Goal: Task Accomplishment & Management: Use online tool/utility

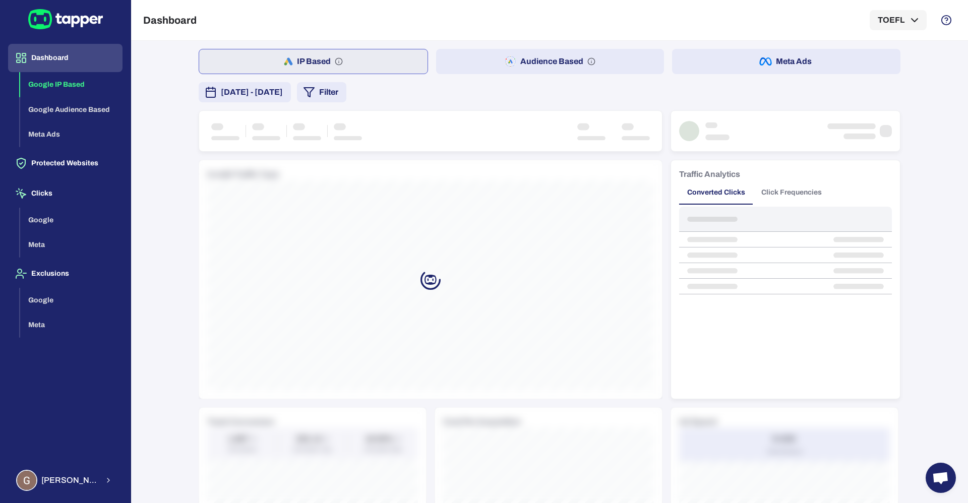
click at [271, 93] on span "[DATE] - [DATE]" at bounding box center [252, 92] width 62 height 12
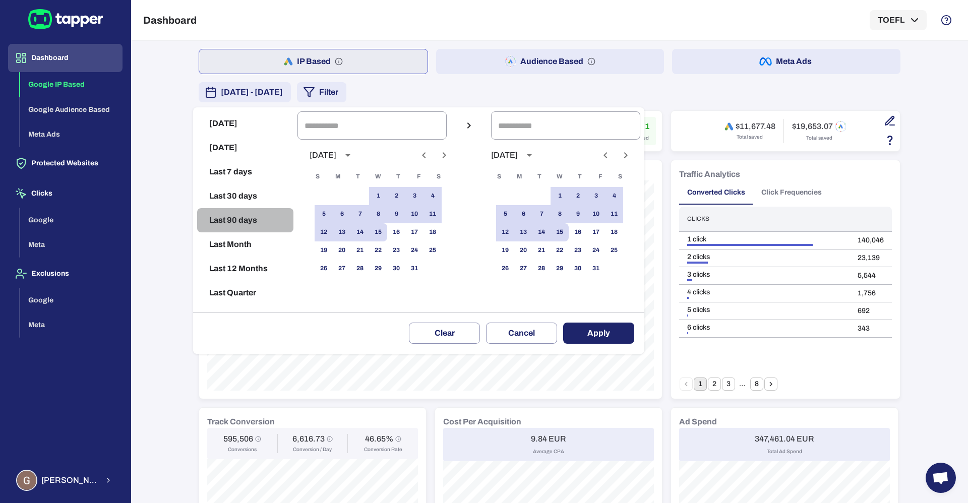
click at [236, 221] on button "Last 90 days" at bounding box center [245, 220] width 96 height 24
type input "**********"
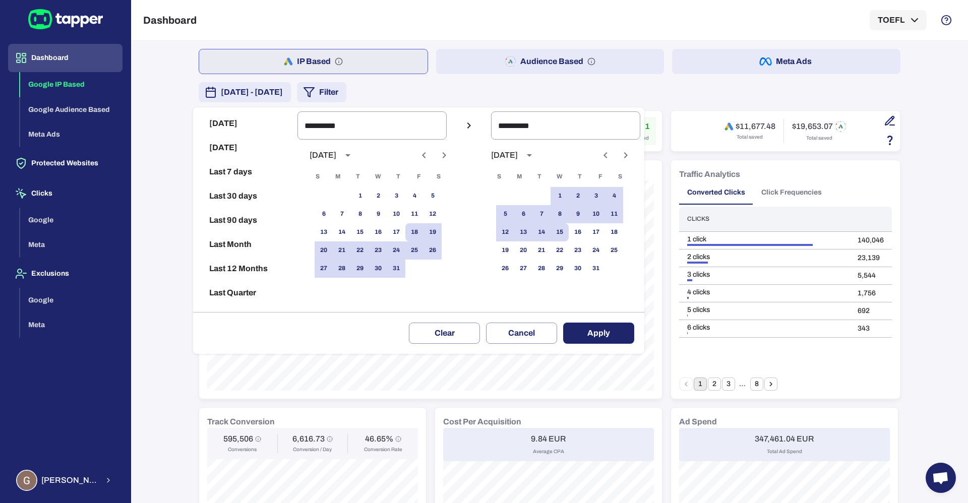
click at [616, 333] on button "Apply" at bounding box center [598, 333] width 71 height 21
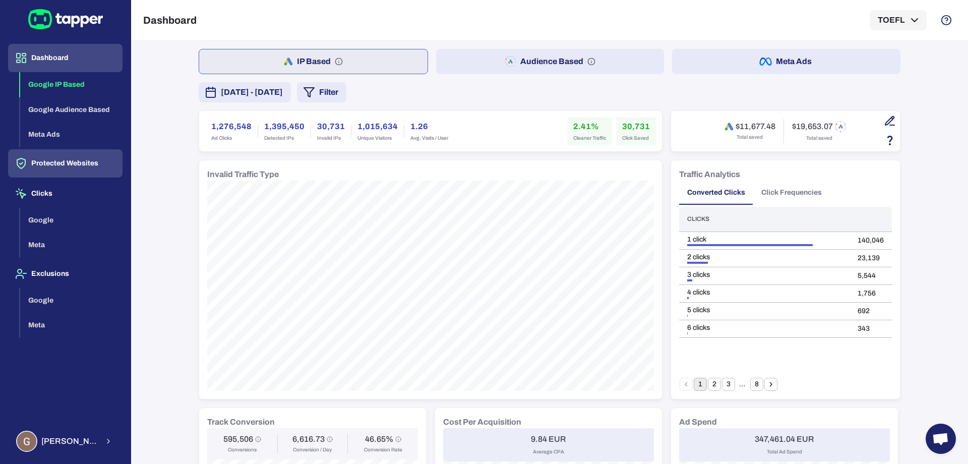
click at [51, 156] on button "Protected Websites" at bounding box center [65, 163] width 114 height 28
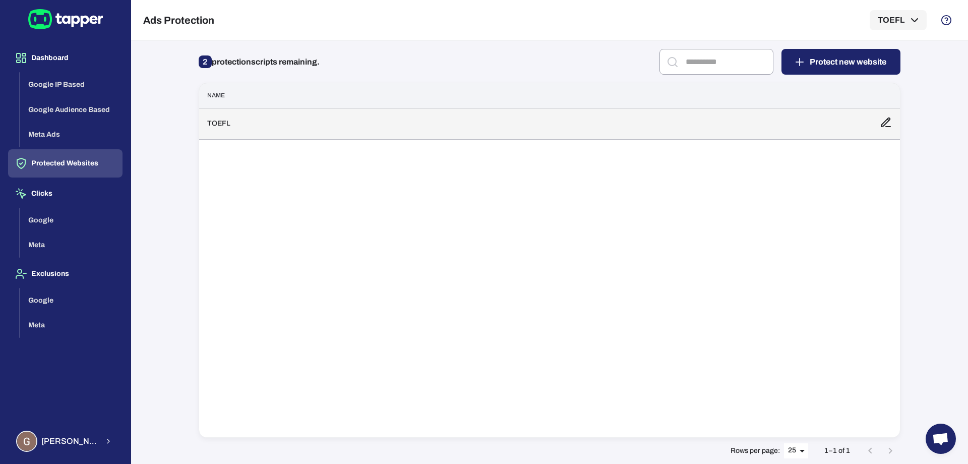
click at [287, 129] on td "TOEFL" at bounding box center [535, 123] width 673 height 31
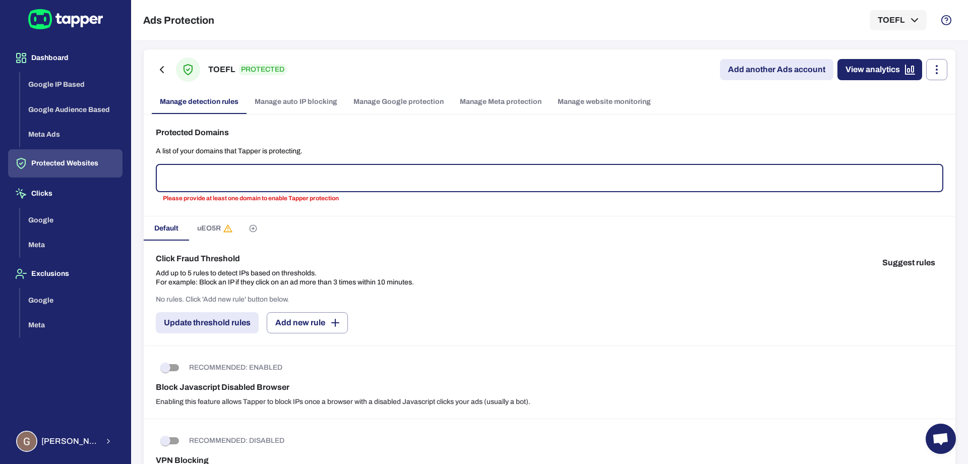
type input "*"
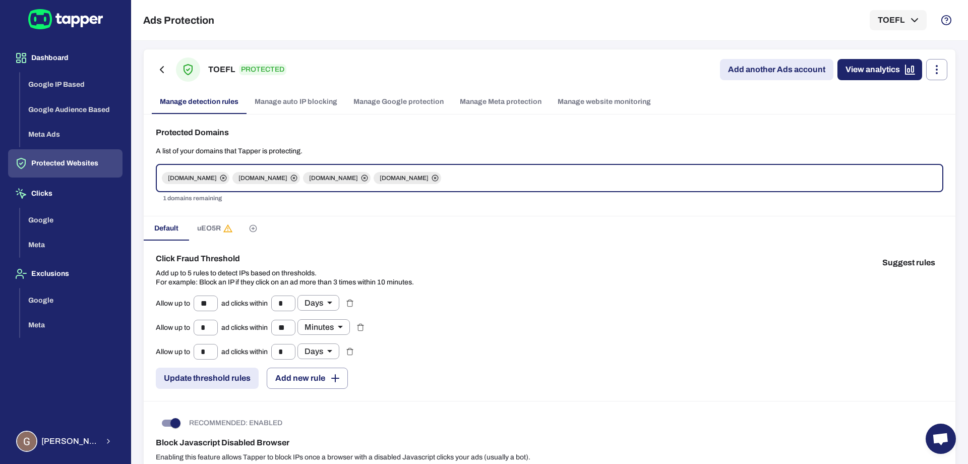
click at [771, 66] on link "Add another Ads account" at bounding box center [776, 69] width 113 height 21
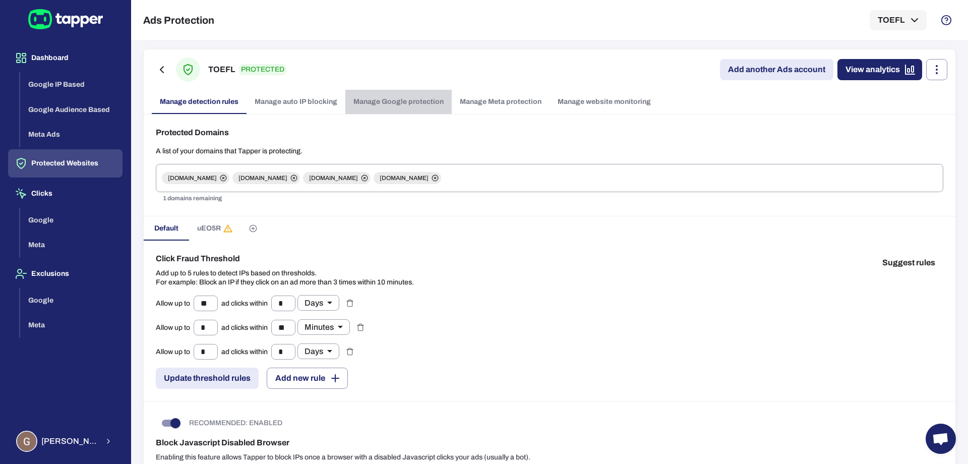
click at [415, 94] on link "Manage Google protection" at bounding box center [399, 102] width 106 height 24
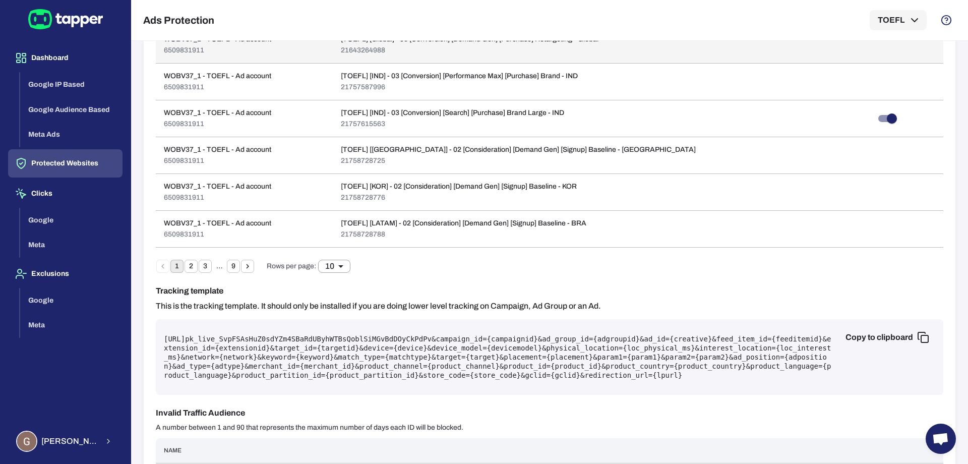
scroll to position [553, 0]
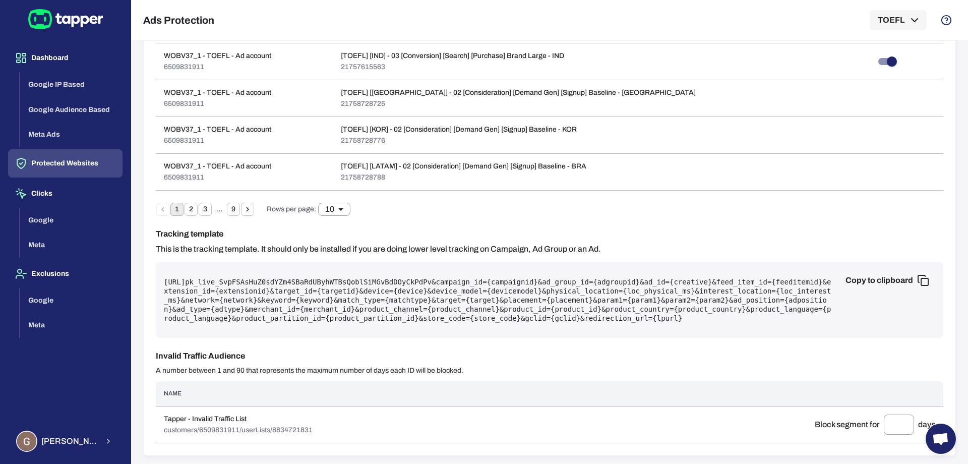
drag, startPoint x: 260, startPoint y: 284, endPoint x: 192, endPoint y: 281, distance: 68.7
click at [192, 281] on pre "[URL] pk_live_SvpFSAsHuZ0sdYZm4SBaRdUByhWTBsQoblSiMGvBdDOyCkPdPv &campaign_id={…" at bounding box center [550, 299] width 772 height 45
click at [228, 296] on pre "[URL] pk_live_SvpFSAsHuZ0sdYZm4SBaRdUByhWTBsQoblSiMGvBdDOyCkPdPv &campaign_id={…" at bounding box center [550, 299] width 772 height 45
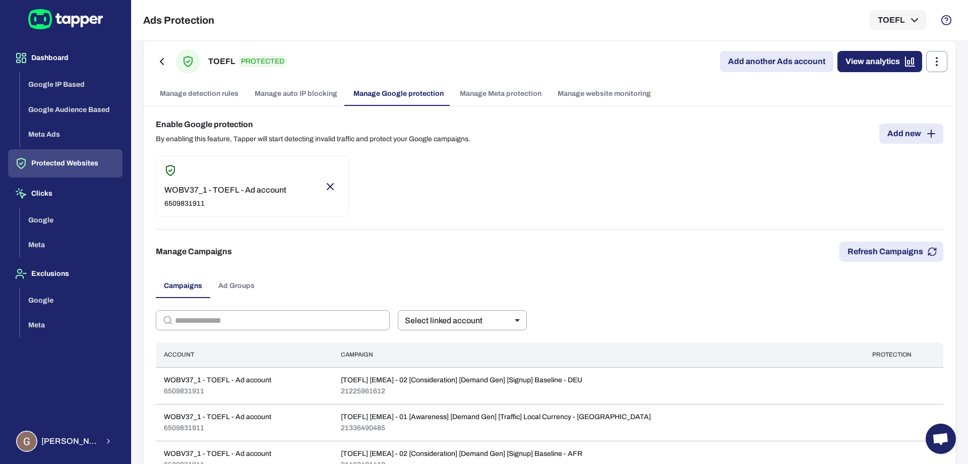
scroll to position [0, 0]
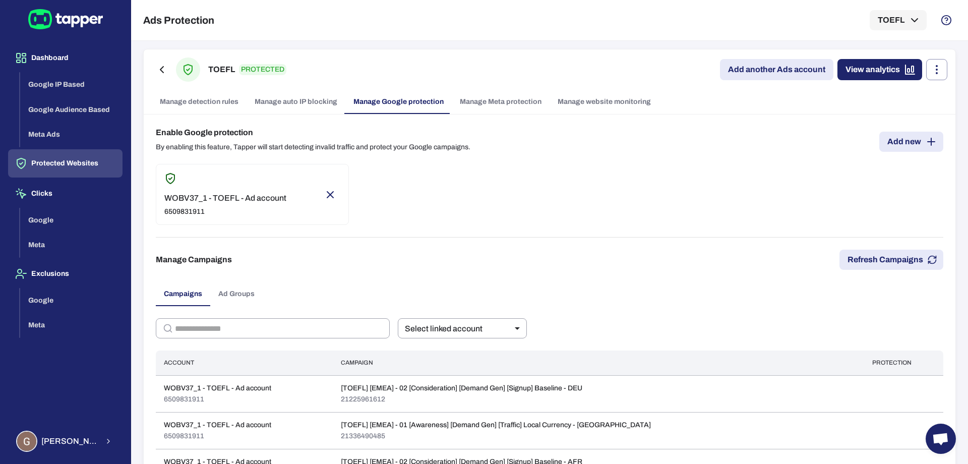
click at [311, 104] on link "Manage auto IP blocking" at bounding box center [296, 102] width 99 height 24
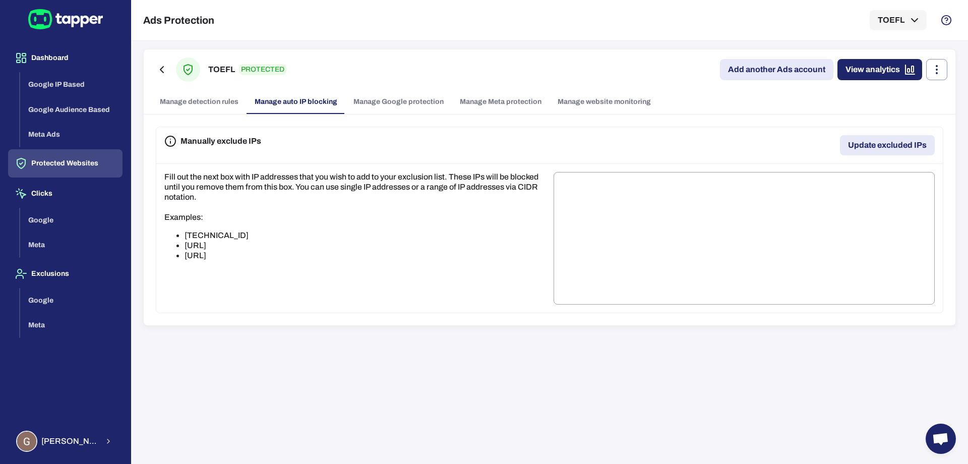
click at [233, 102] on link "Manage detection rules" at bounding box center [199, 102] width 95 height 24
